Goal: Obtain resource: Obtain resource

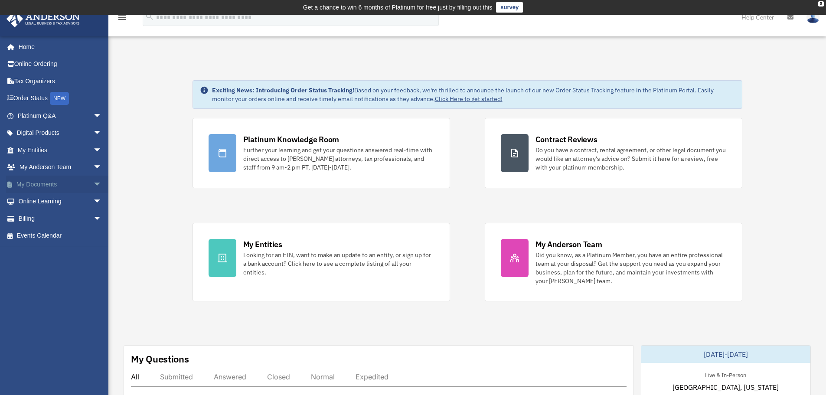
click at [93, 183] on span "arrow_drop_down" at bounding box center [101, 185] width 17 height 18
click at [41, 236] on link "Forms Library" at bounding box center [63, 235] width 103 height 17
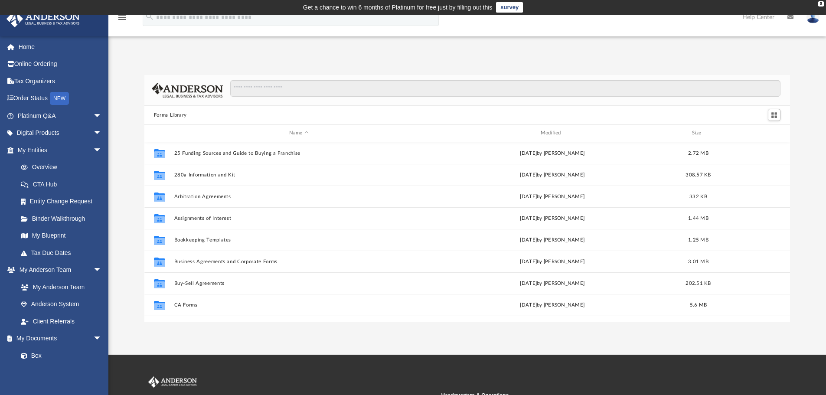
scroll to position [191, 639]
drag, startPoint x: 263, startPoint y: 88, endPoint x: 277, endPoint y: 98, distance: 17.4
click at [263, 87] on input "Search files and folders" at bounding box center [505, 88] width 550 height 16
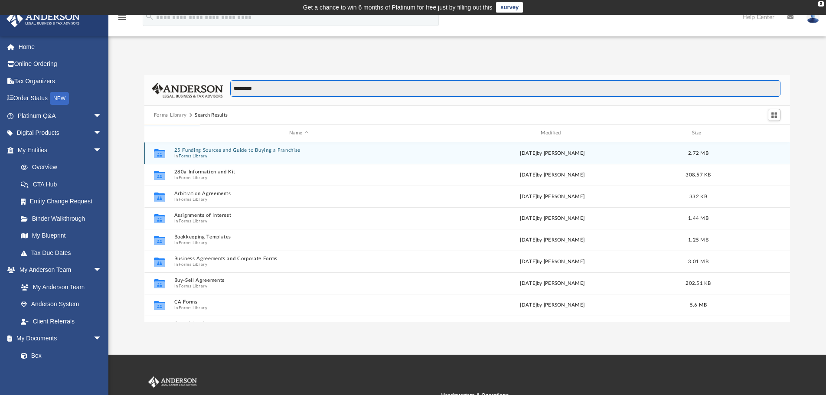
type input "**********"
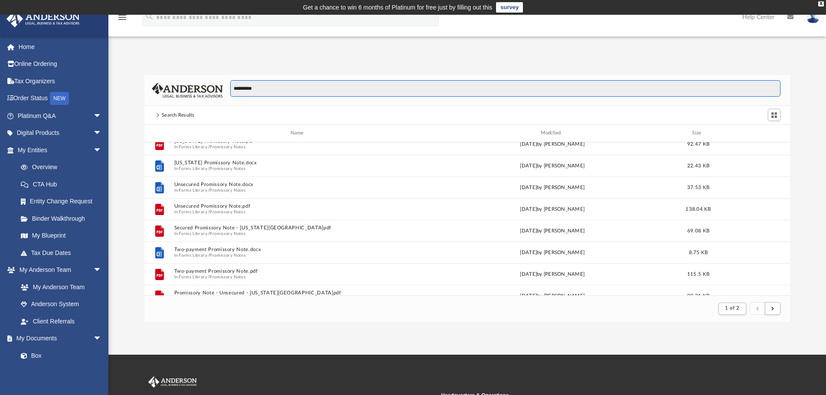
scroll to position [0, 0]
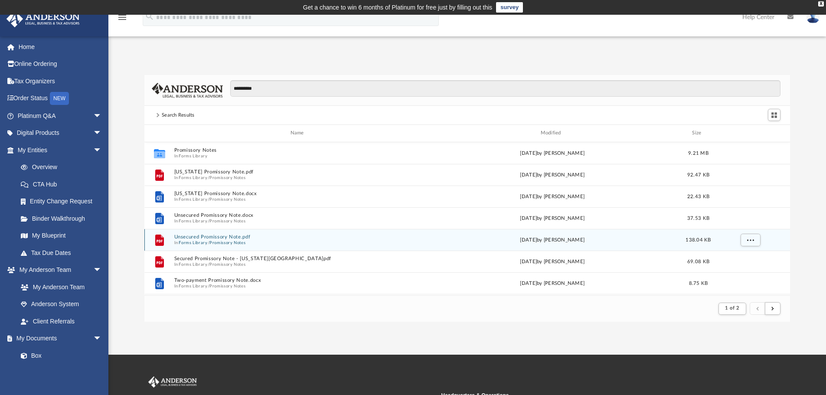
click at [201, 236] on button "Unsecured Promissory Note.pdf" at bounding box center [299, 237] width 250 height 6
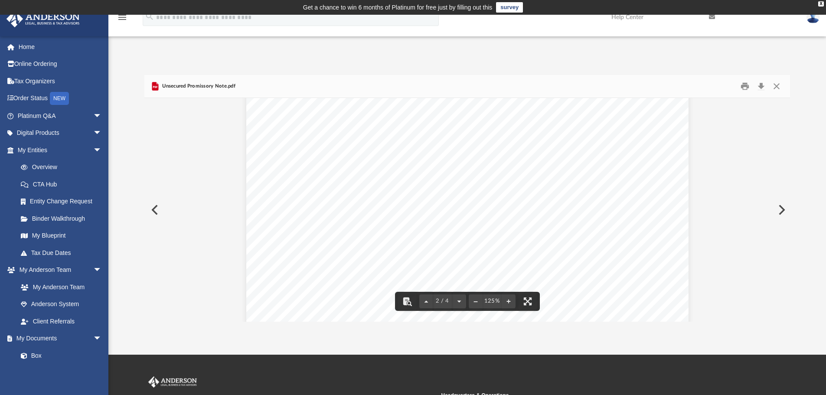
scroll to position [658, 0]
click at [775, 90] on button "Close" at bounding box center [777, 86] width 16 height 13
